Goal: Task Accomplishment & Management: Manage account settings

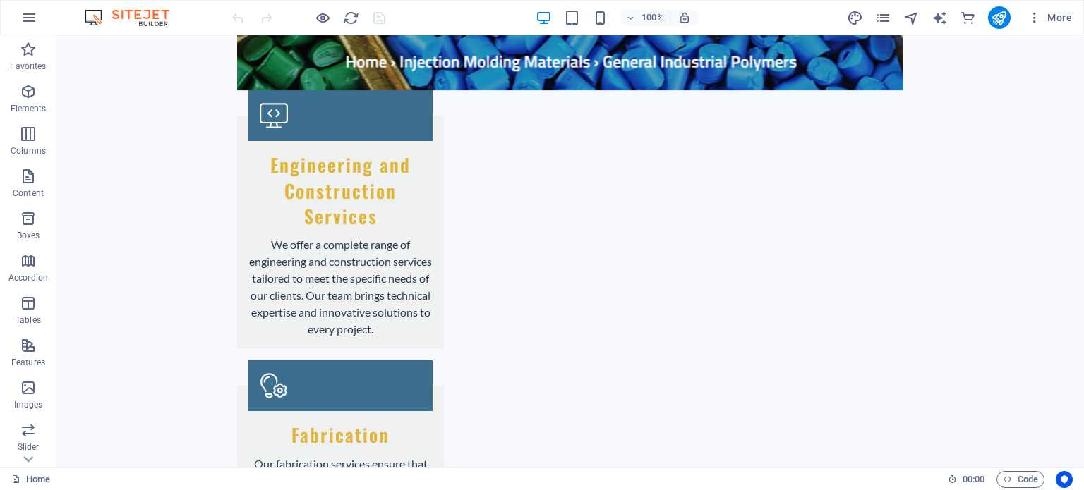
scroll to position [2309, 0]
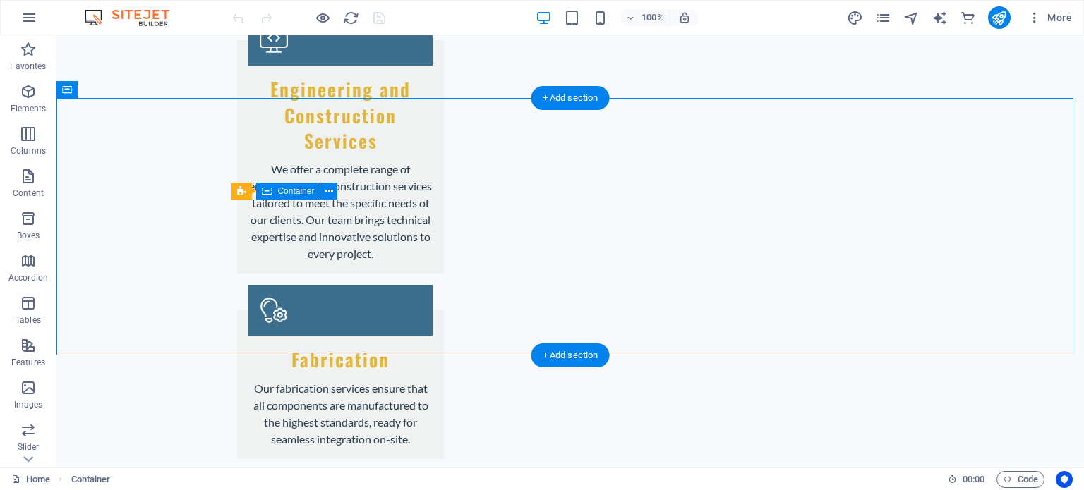
drag, startPoint x: 608, startPoint y: 217, endPoint x: 796, endPoint y: 209, distance: 188.6
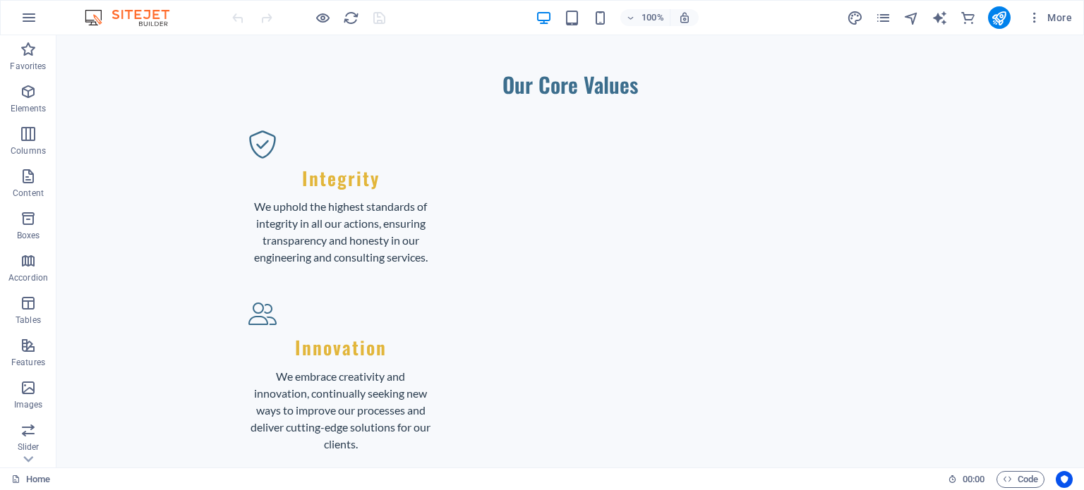
scroll to position [0, 0]
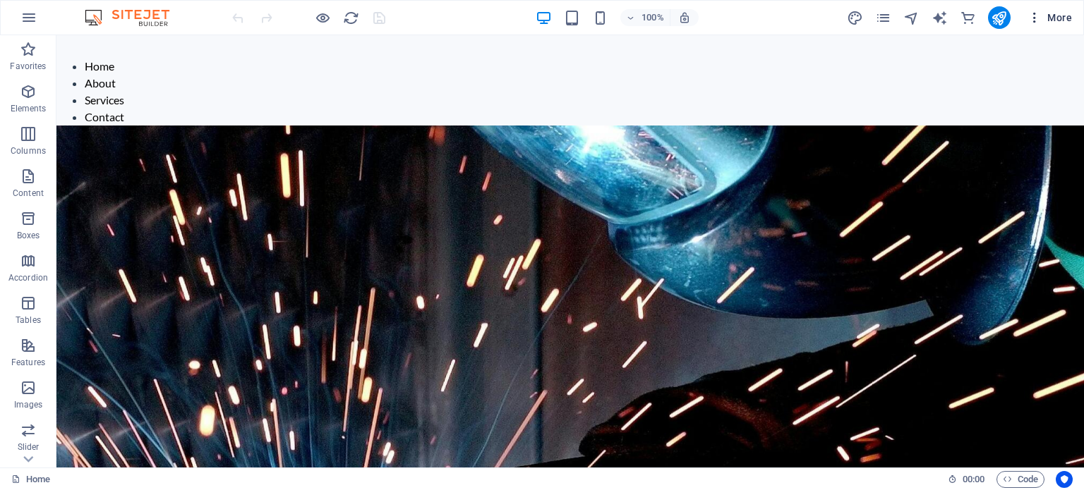
click at [1047, 19] on span "More" at bounding box center [1049, 18] width 44 height 14
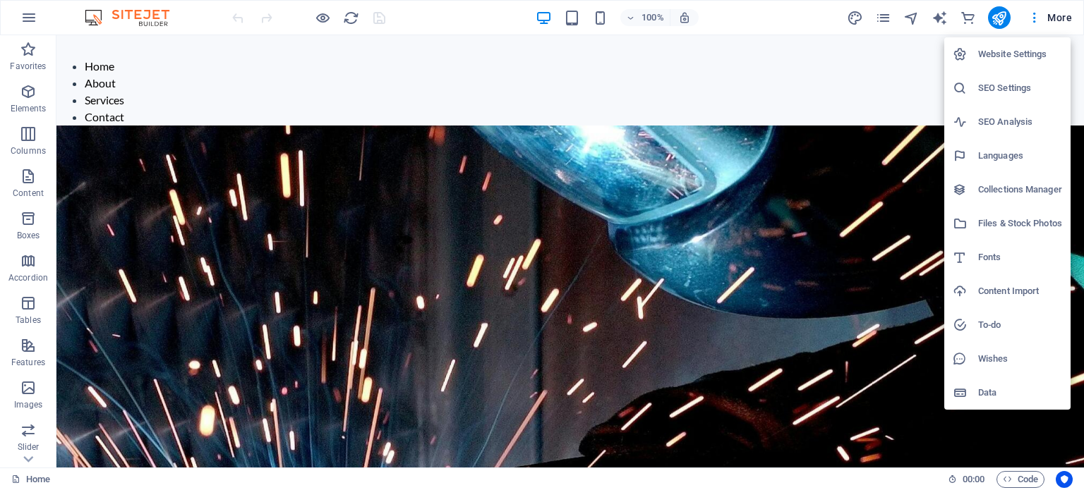
click at [1016, 51] on h6 "Website Settings" at bounding box center [1020, 54] width 84 height 17
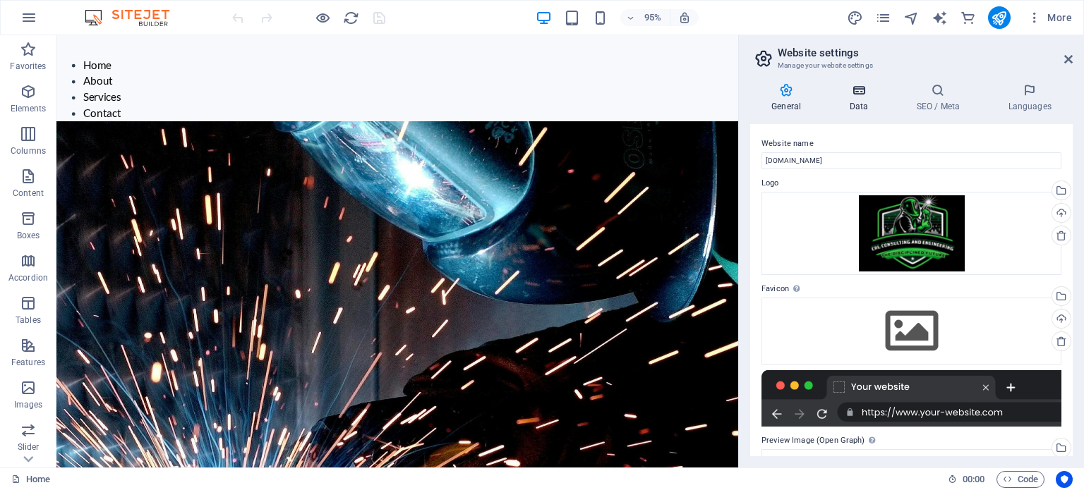
click at [861, 95] on icon at bounding box center [858, 90] width 61 height 14
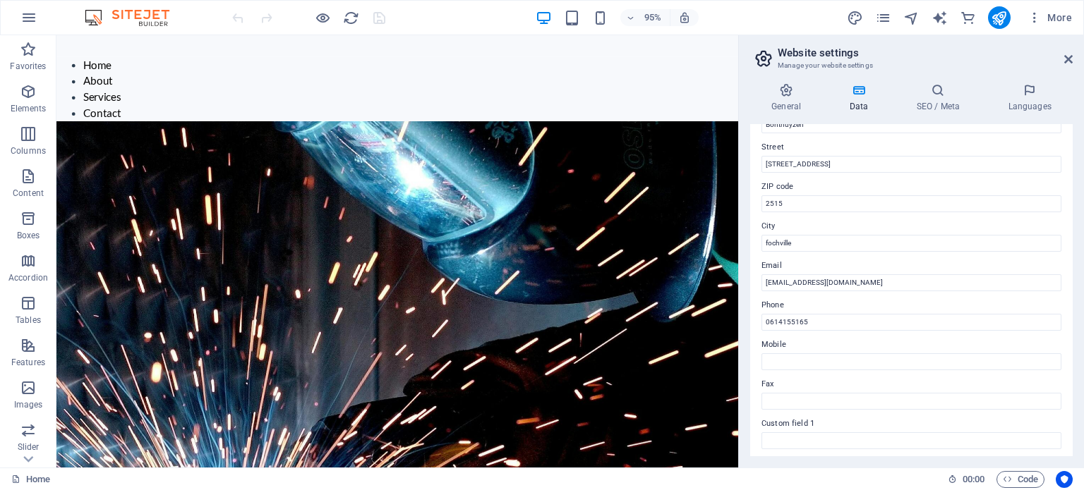
scroll to position [150, 0]
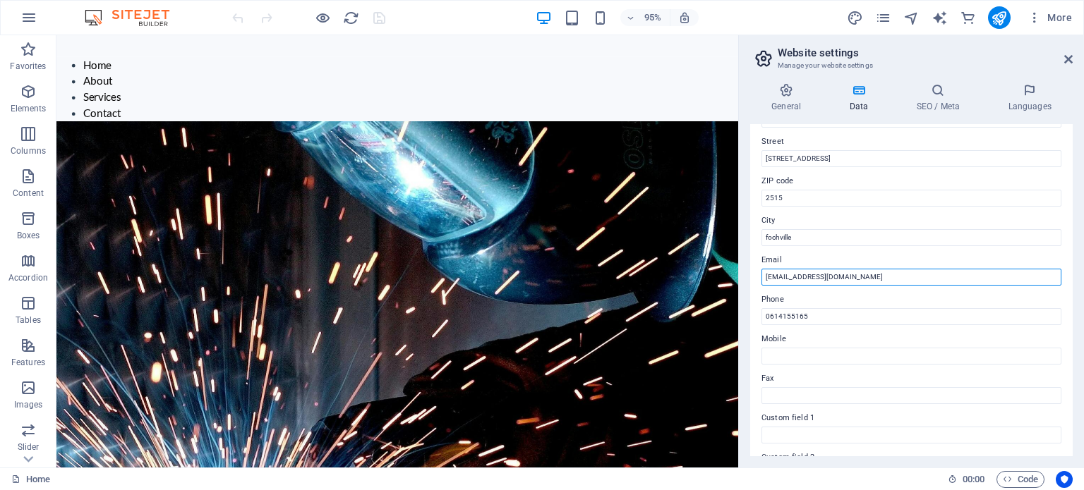
click at [826, 276] on input "info@crlconsulting.co.za" at bounding box center [911, 277] width 300 height 17
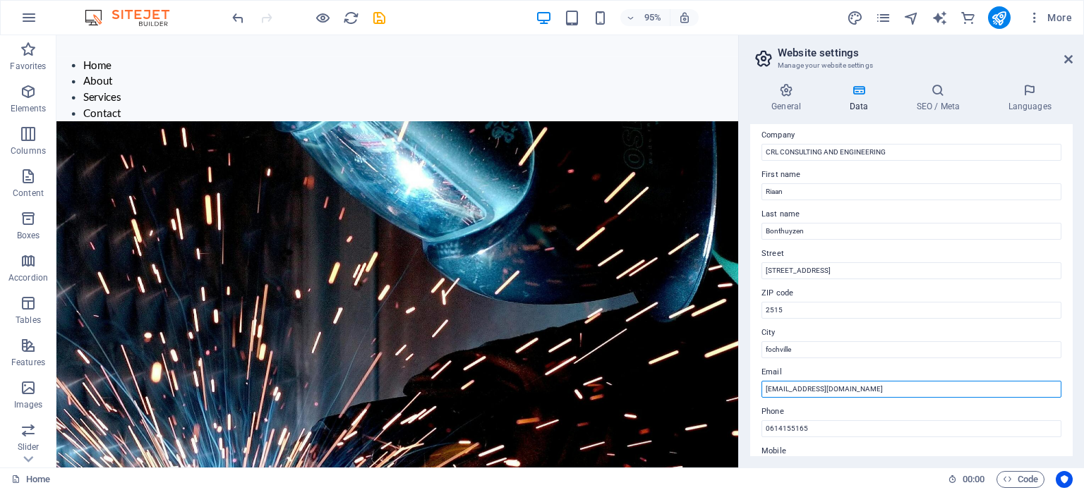
scroll to position [0, 0]
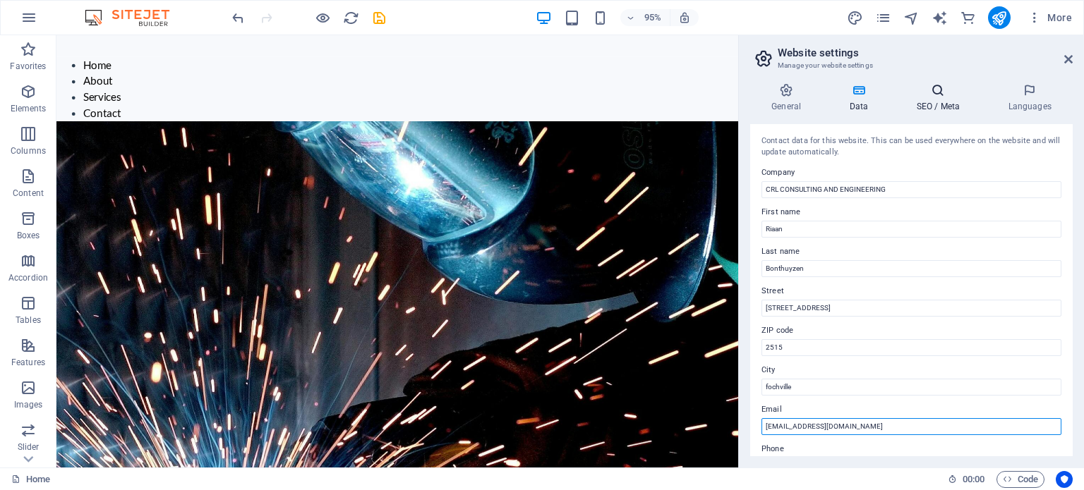
type input "[EMAIL_ADDRESS][DOMAIN_NAME]"
click at [940, 104] on h4 "SEO / Meta" at bounding box center [941, 98] width 92 height 30
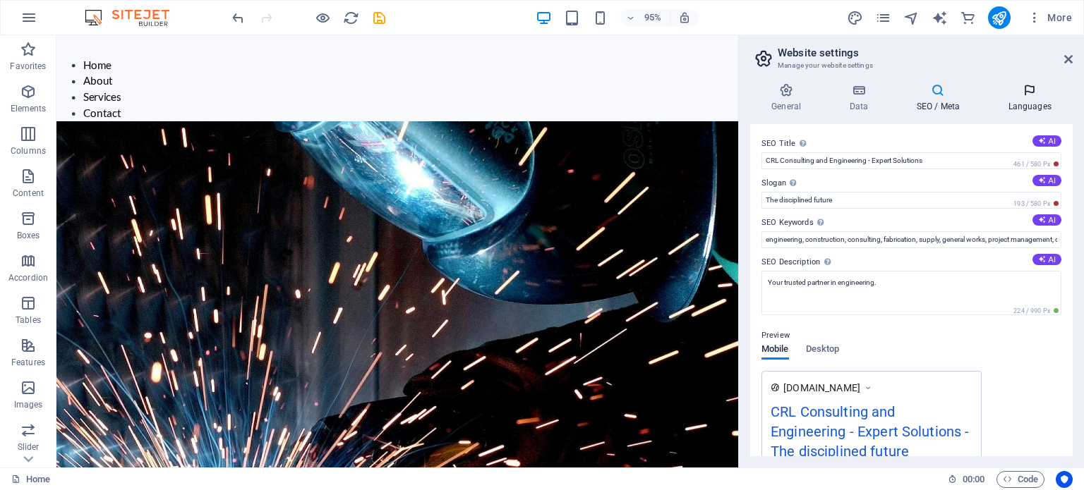
click at [1030, 95] on icon at bounding box center [1030, 90] width 86 height 14
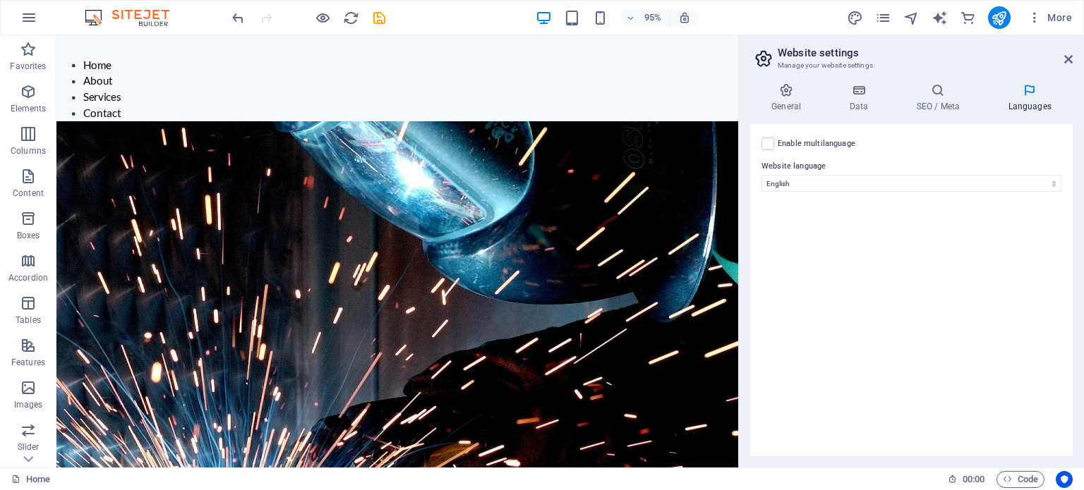
click at [1073, 59] on aside "Website settings Manage your website settings General Data SEO / Meta Languages…" at bounding box center [911, 251] width 346 height 433
click at [1070, 59] on icon at bounding box center [1068, 59] width 8 height 11
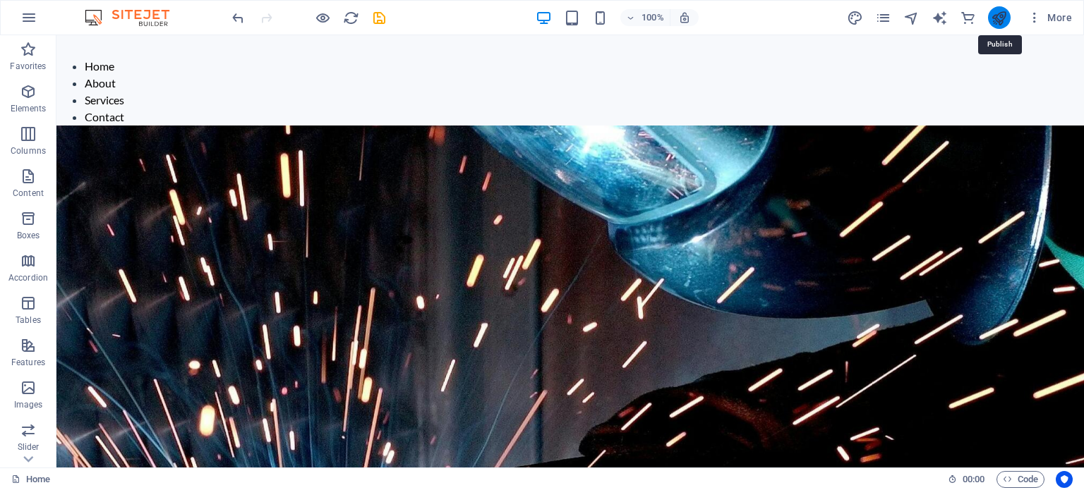
click at [999, 19] on icon "publish" at bounding box center [999, 18] width 16 height 16
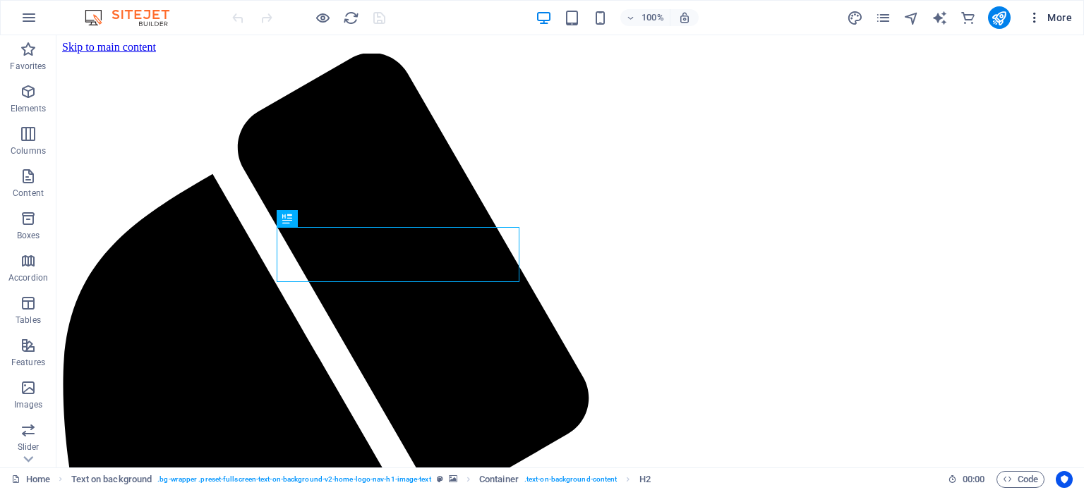
click at [1051, 18] on span "More" at bounding box center [1049, 18] width 44 height 14
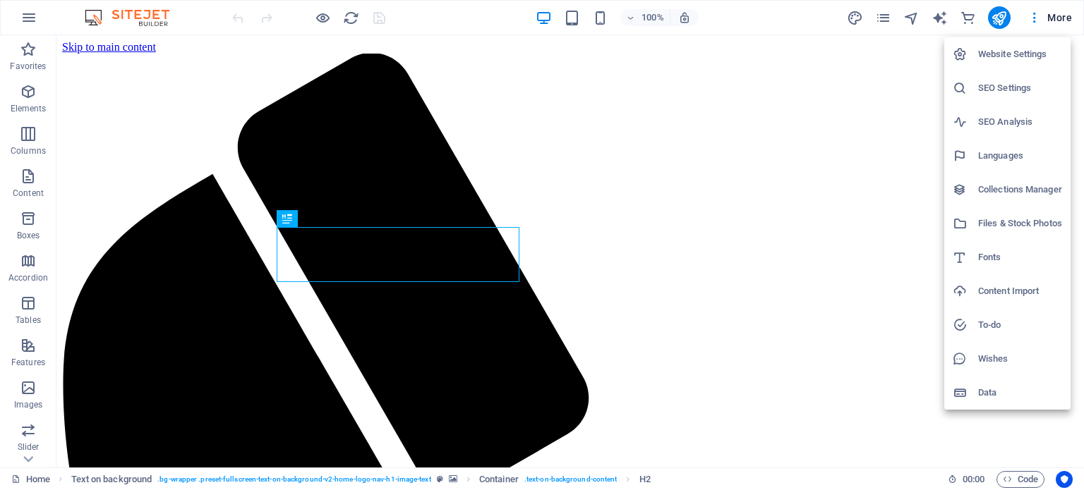
click at [1027, 52] on h6 "Website Settings" at bounding box center [1020, 54] width 84 height 17
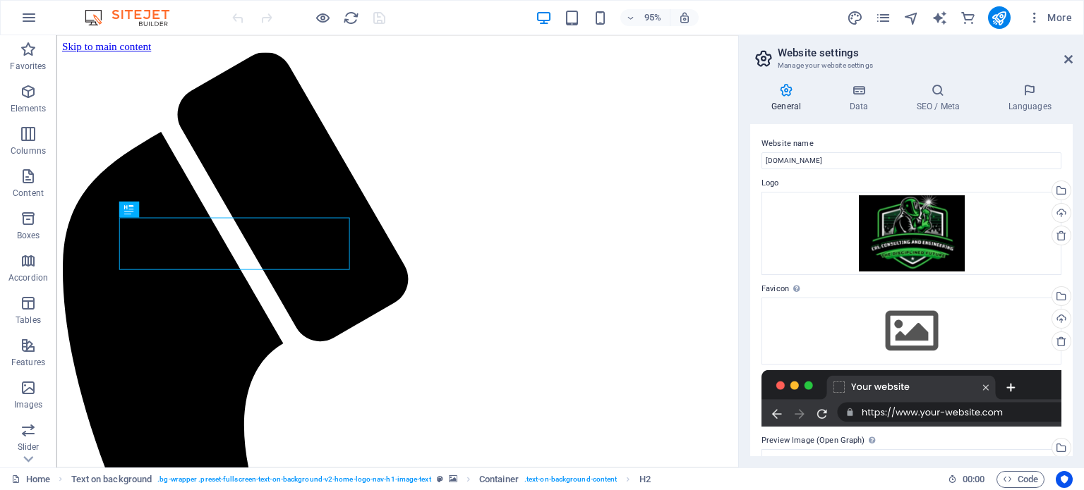
click at [855, 115] on div "General Data SEO / Meta Languages Website name [DOMAIN_NAME] Logo Drag files he…" at bounding box center [911, 269] width 322 height 373
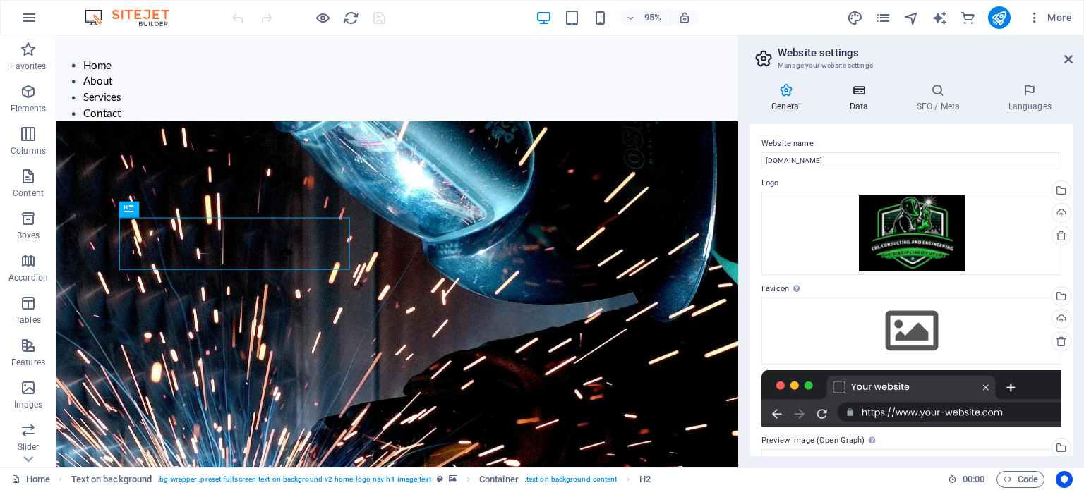
click at [859, 94] on icon at bounding box center [858, 90] width 61 height 14
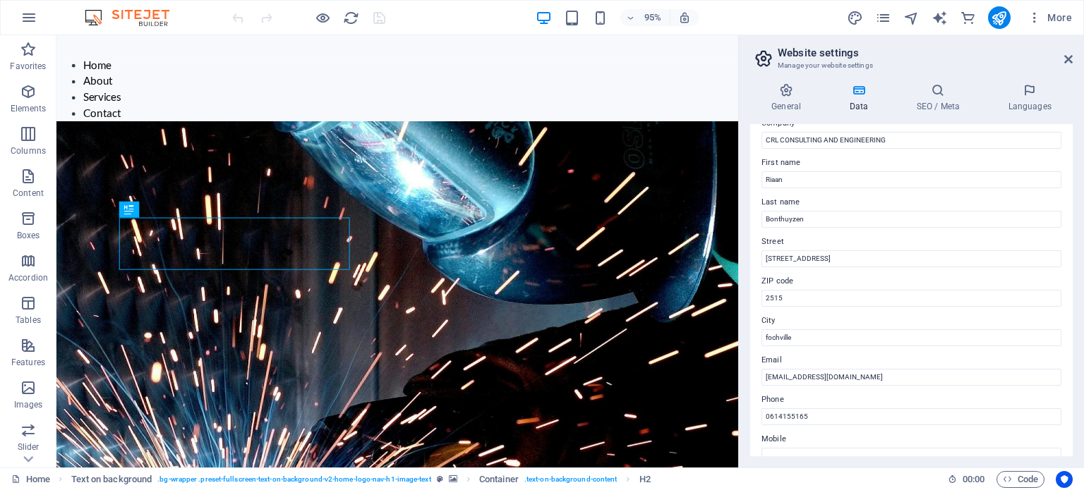
scroll to position [52, 0]
click at [934, 92] on icon at bounding box center [938, 90] width 86 height 14
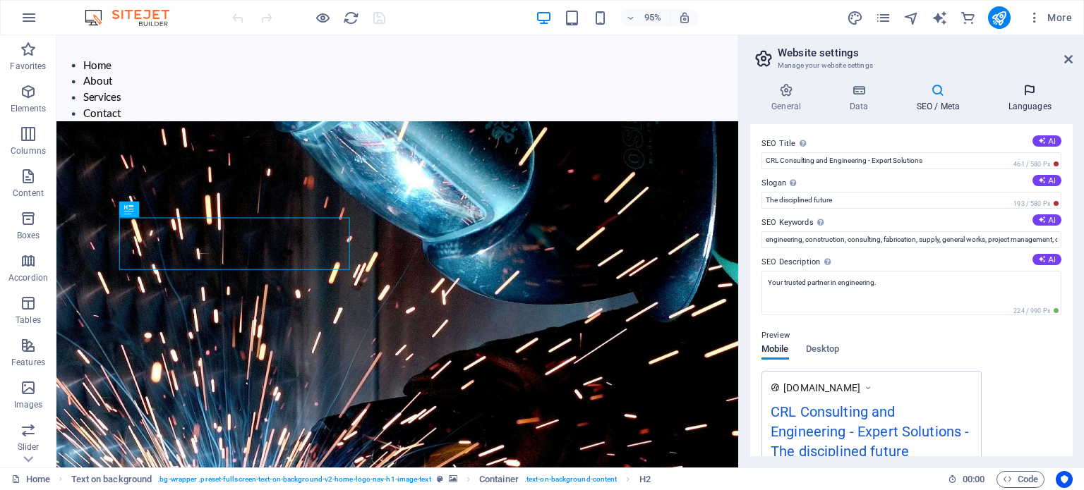
click at [1034, 99] on h4 "Languages" at bounding box center [1030, 98] width 86 height 30
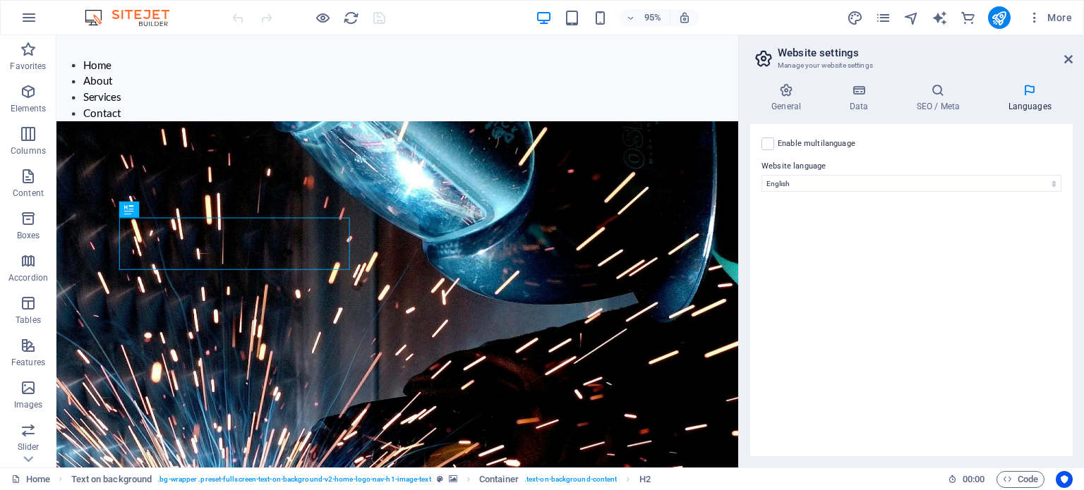
click at [1073, 56] on aside "Website settings Manage your website settings General Data SEO / Meta Languages…" at bounding box center [911, 251] width 346 height 433
click at [1065, 57] on icon at bounding box center [1068, 59] width 8 height 11
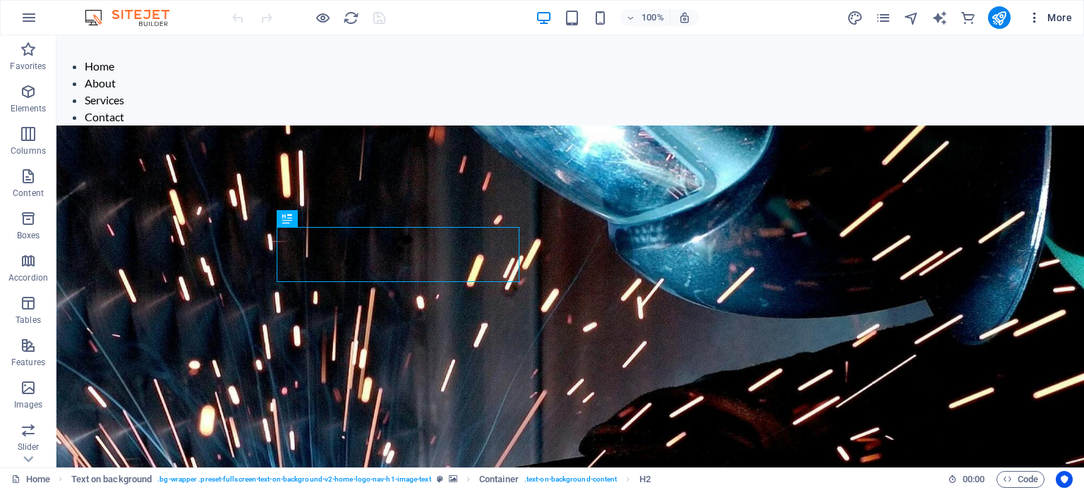
click at [1039, 17] on icon "button" at bounding box center [1034, 18] width 14 height 14
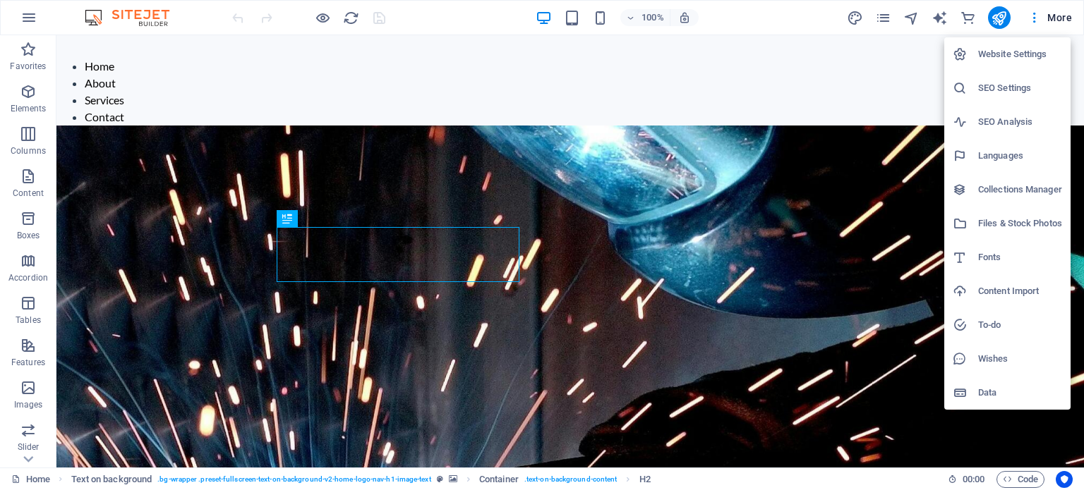
click at [1024, 85] on h6 "SEO Settings" at bounding box center [1020, 88] width 84 height 17
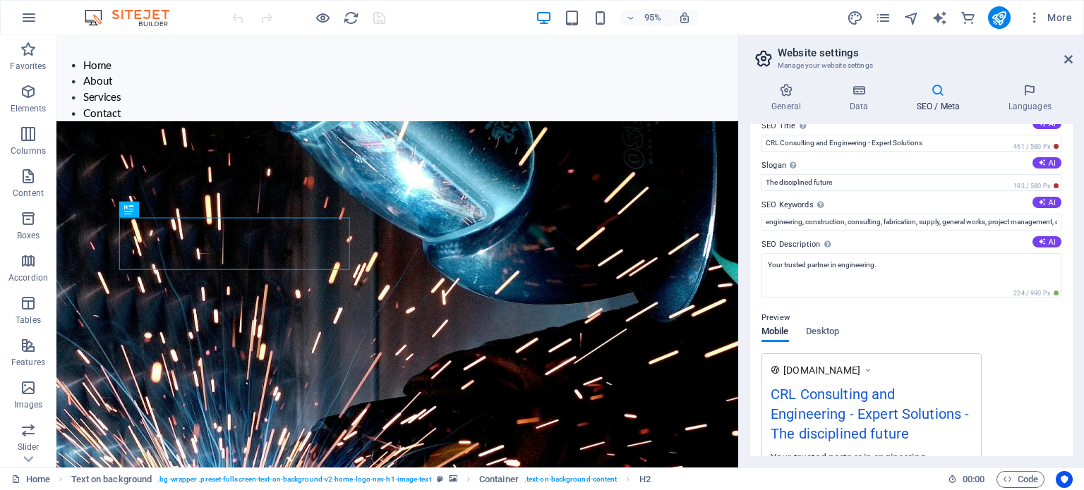
scroll to position [0, 0]
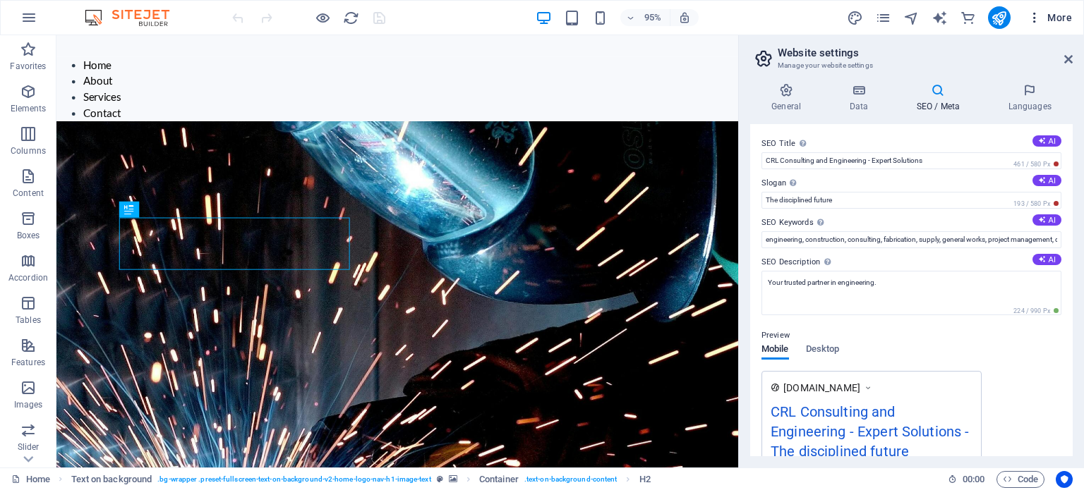
click at [1033, 20] on icon "button" at bounding box center [1034, 18] width 14 height 14
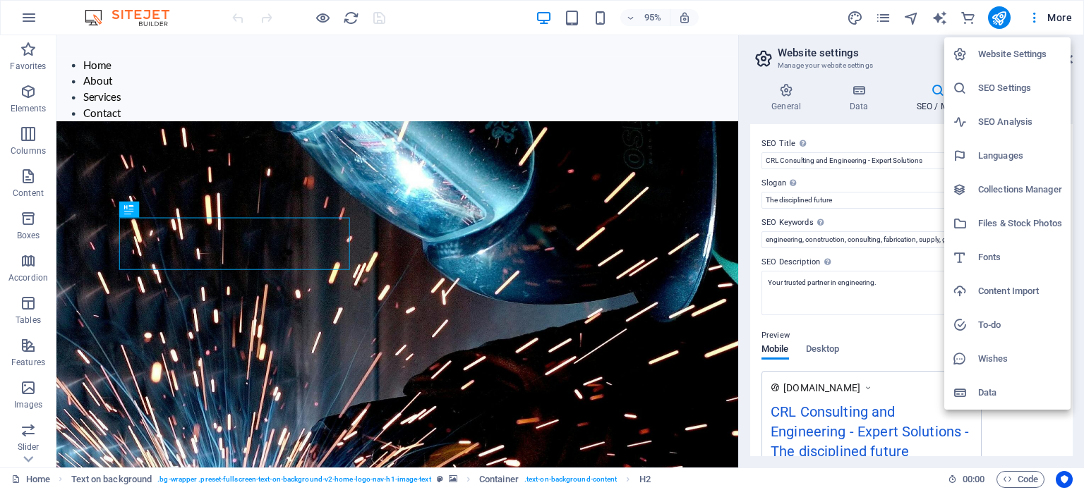
click at [1014, 191] on h6 "Collections Manager" at bounding box center [1020, 189] width 84 height 17
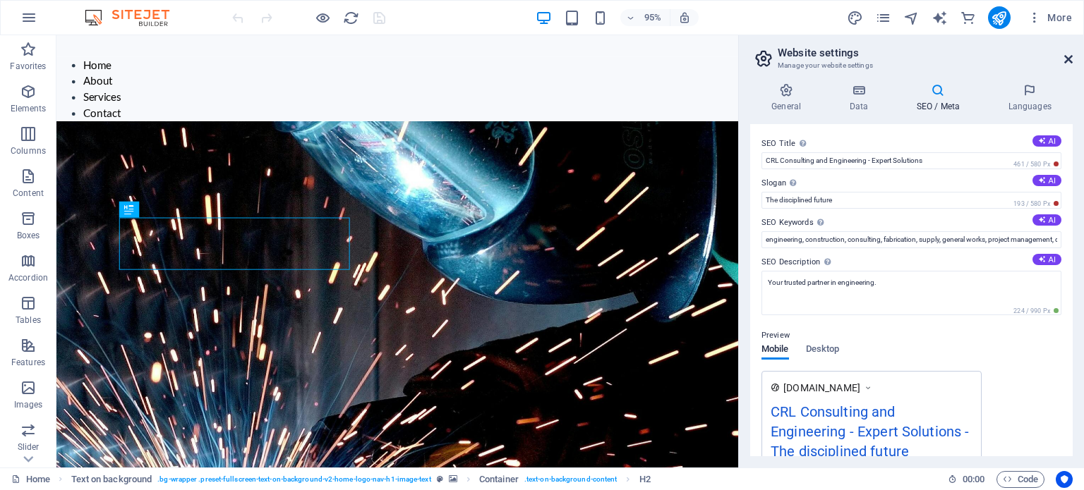
click at [1067, 59] on icon at bounding box center [1068, 59] width 8 height 11
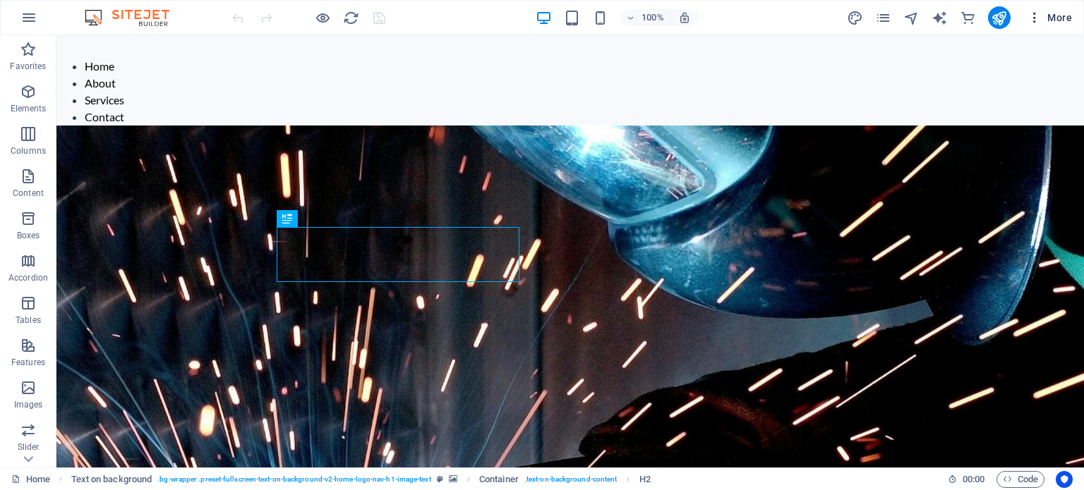
click at [1033, 18] on icon "button" at bounding box center [1034, 18] width 14 height 14
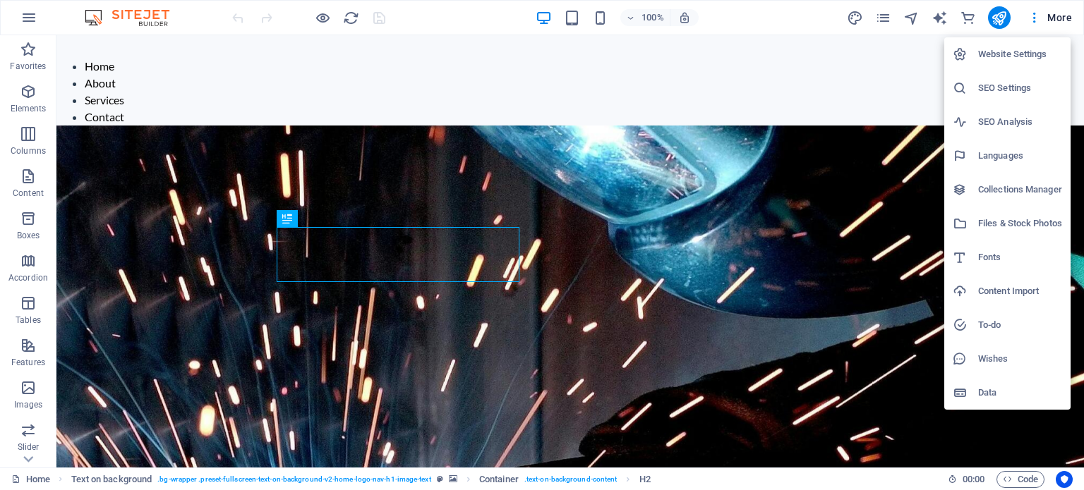
click at [996, 385] on h6 "Data" at bounding box center [1020, 393] width 84 height 17
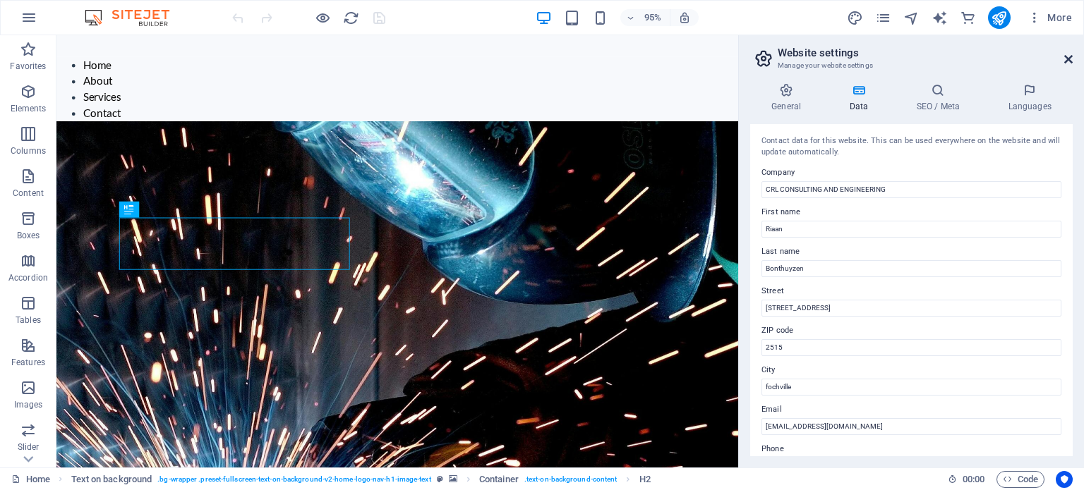
click at [1064, 59] on icon at bounding box center [1068, 59] width 8 height 11
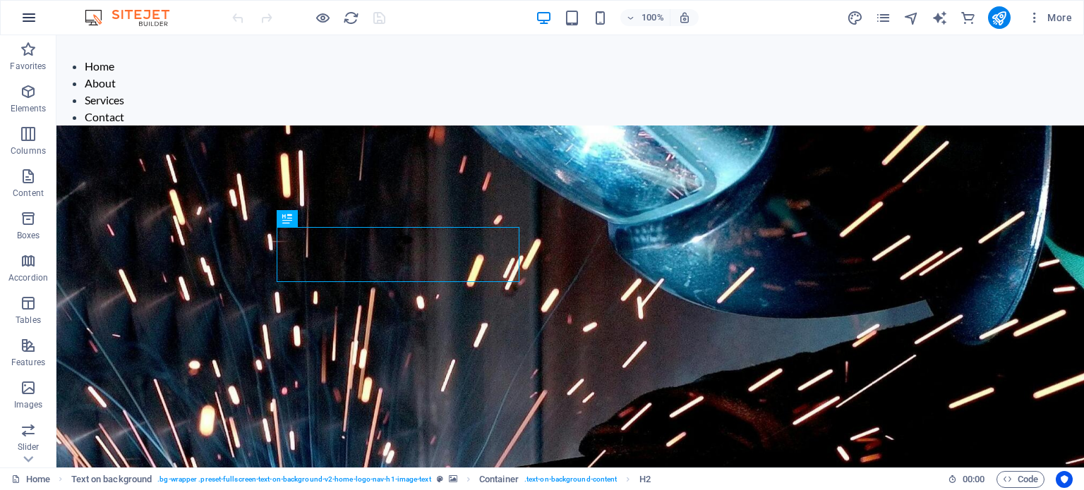
click at [29, 14] on icon "button" at bounding box center [28, 17] width 17 height 17
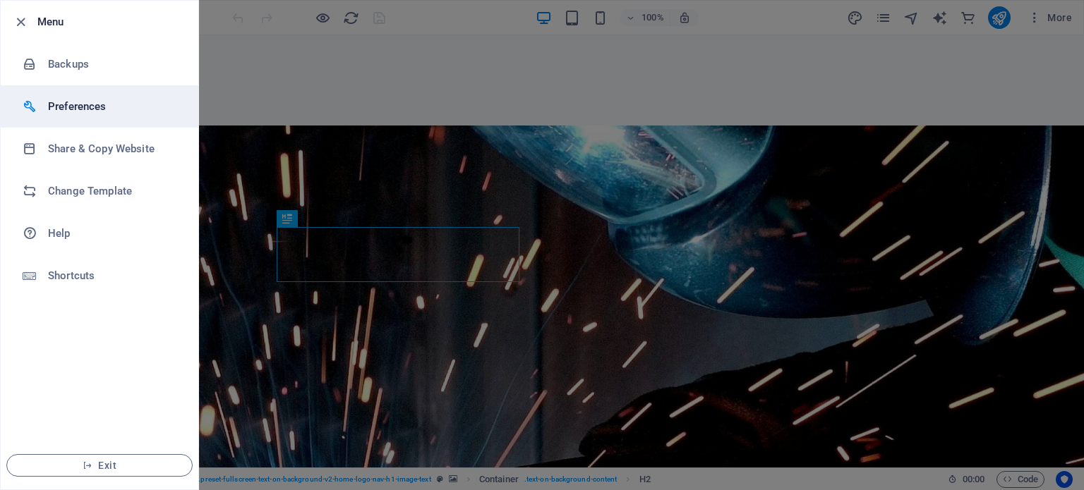
click at [79, 105] on h6 "Preferences" at bounding box center [113, 106] width 131 height 17
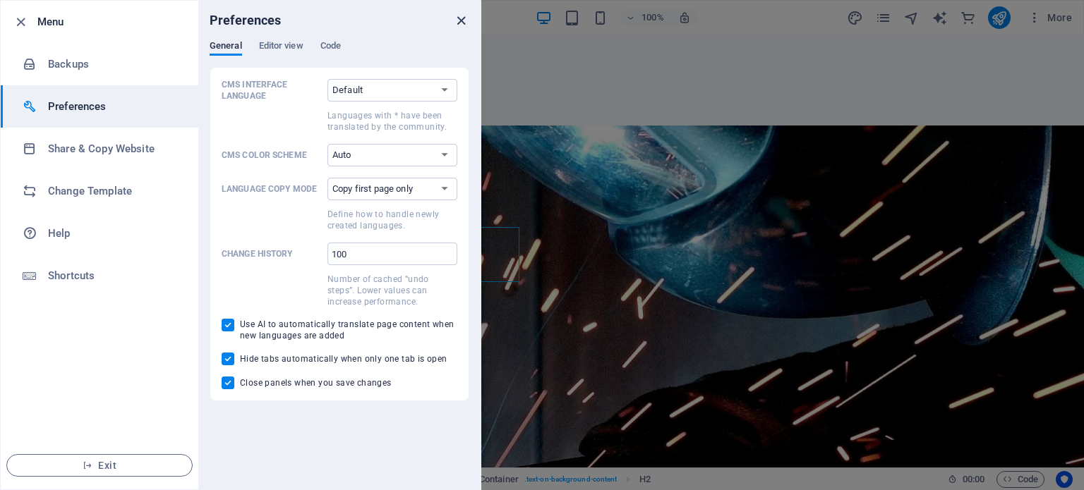
click at [461, 20] on icon "close" at bounding box center [461, 21] width 16 height 16
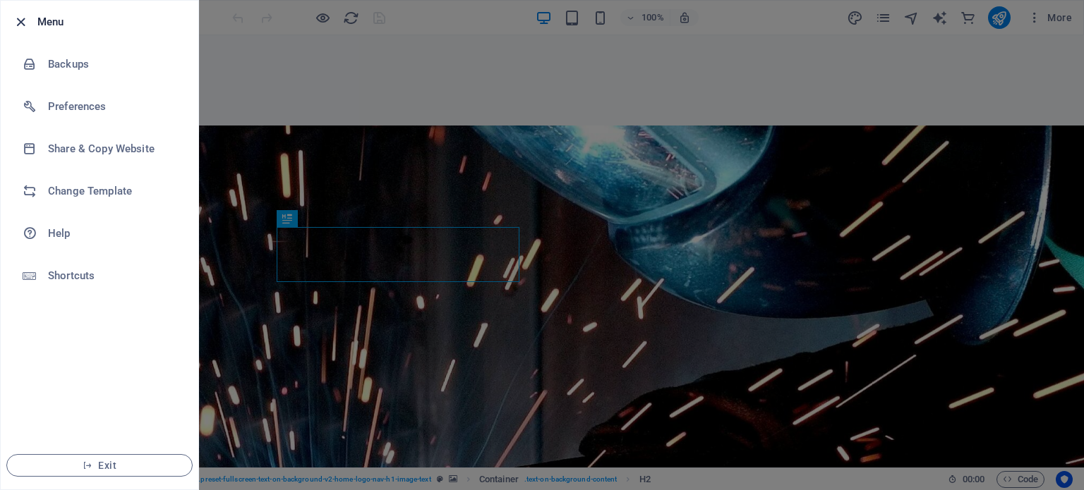
click at [23, 16] on icon "button" at bounding box center [21, 22] width 16 height 16
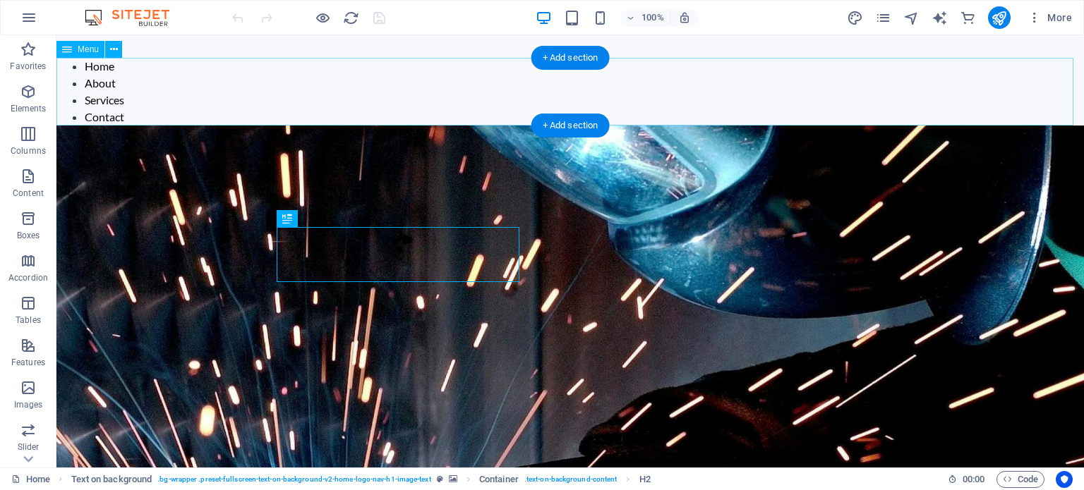
click at [106, 115] on nav "Home About Services Contact" at bounding box center [569, 92] width 1027 height 68
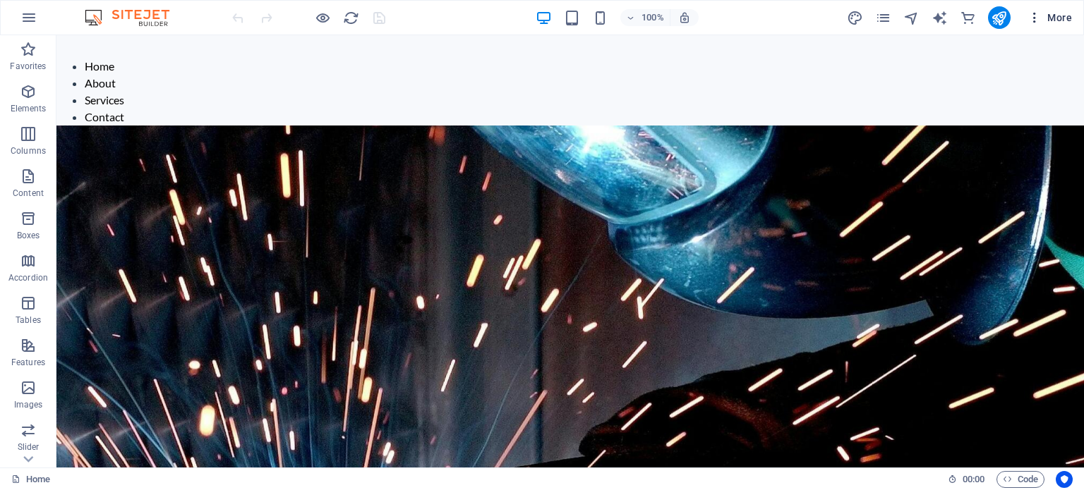
click at [1046, 11] on span "More" at bounding box center [1049, 18] width 44 height 14
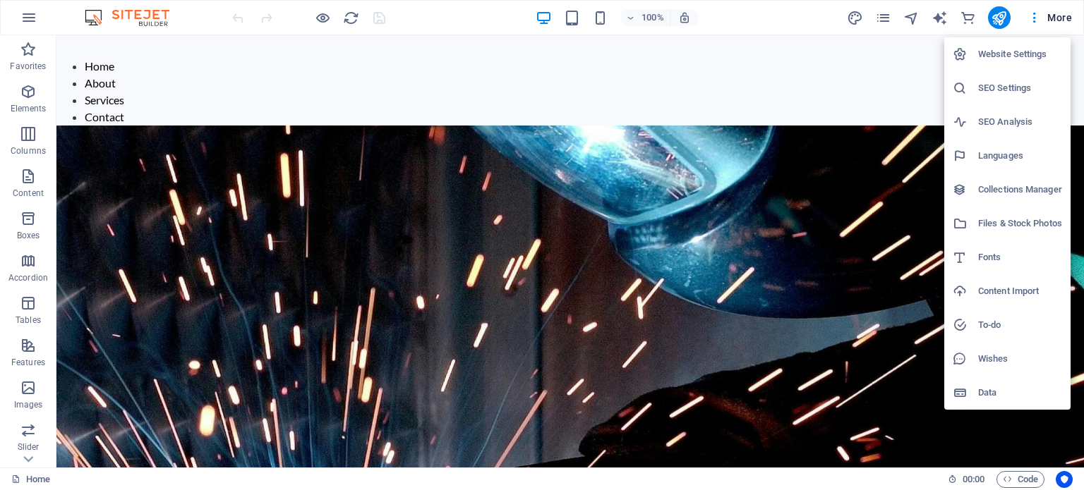
click at [1008, 52] on h6 "Website Settings" at bounding box center [1020, 54] width 84 height 17
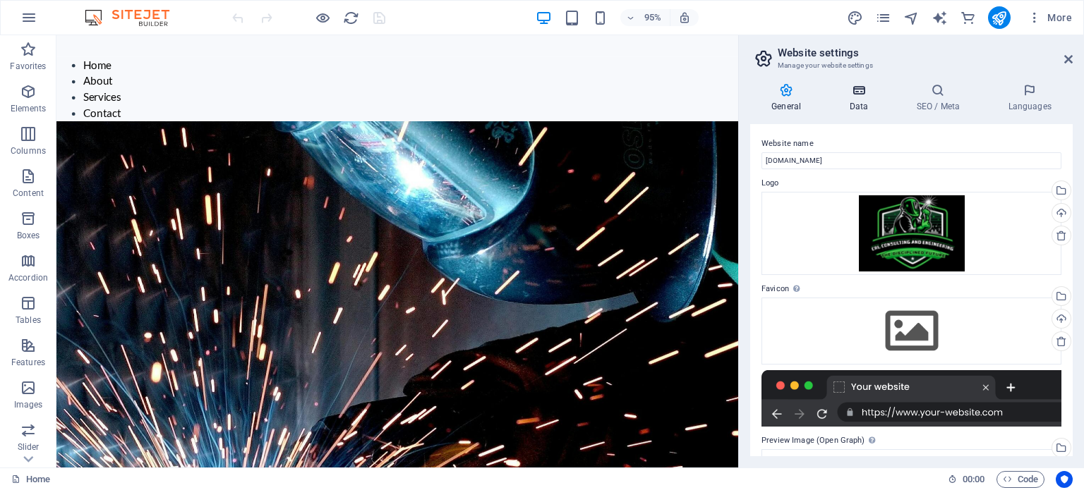
click at [867, 100] on h4 "Data" at bounding box center [861, 98] width 67 height 30
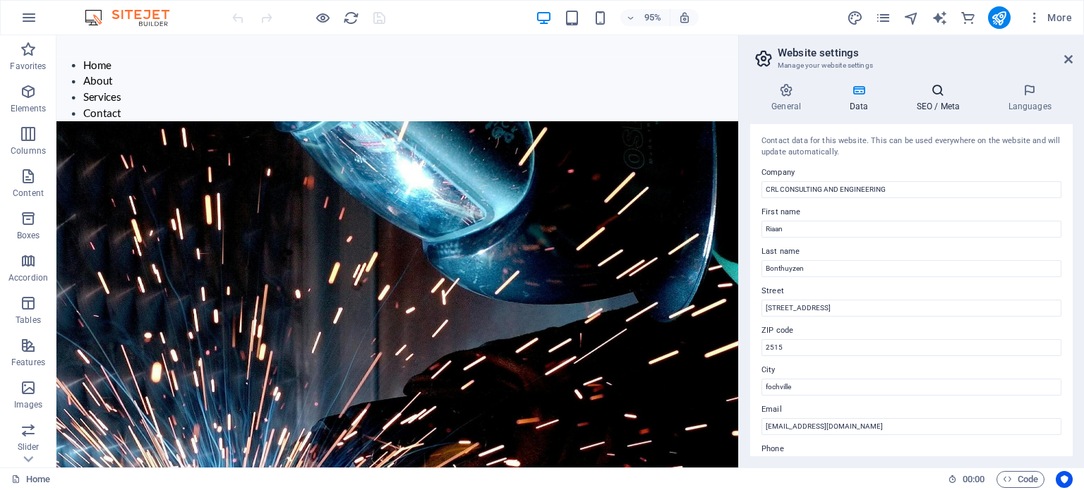
click at [931, 85] on icon at bounding box center [938, 90] width 86 height 14
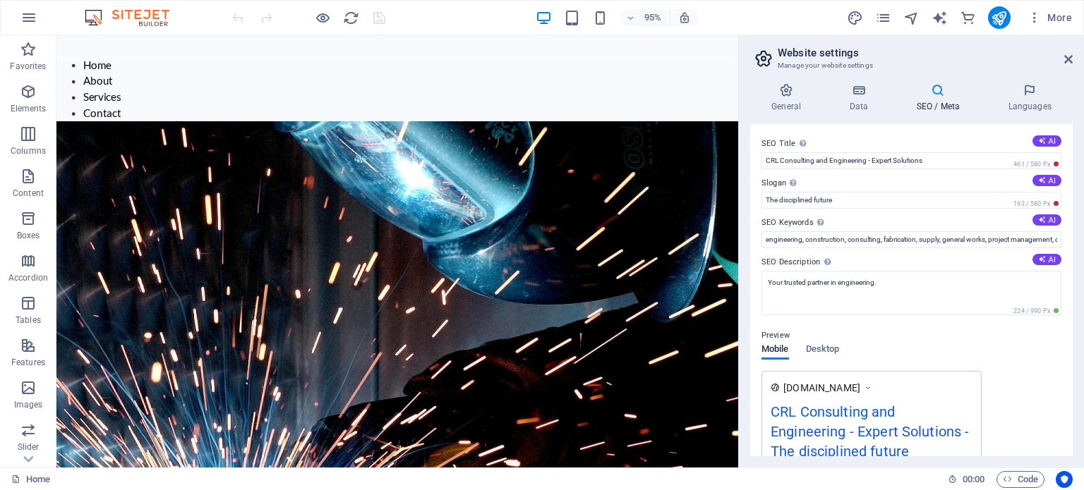
click at [1064, 49] on h2 "Website settings" at bounding box center [925, 53] width 295 height 13
click at [1066, 61] on icon at bounding box center [1068, 59] width 8 height 11
